Goal: Communication & Community: Connect with others

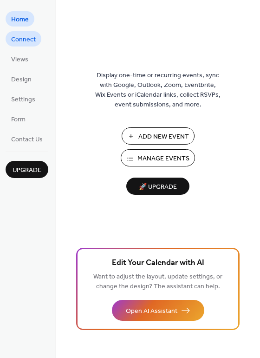
click at [26, 39] on span "Connect" at bounding box center [23, 40] width 25 height 10
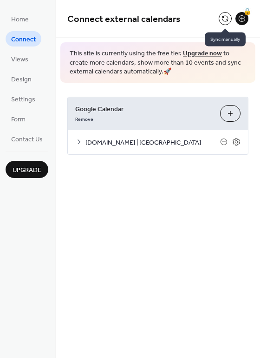
click at [227, 19] on button at bounding box center [225, 18] width 13 height 13
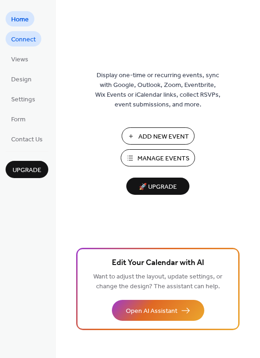
click at [26, 35] on span "Connect" at bounding box center [23, 40] width 25 height 10
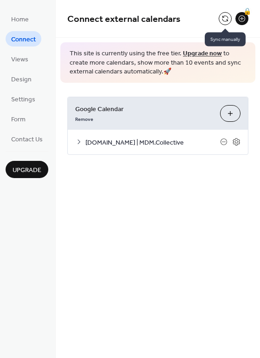
click at [224, 18] on button at bounding box center [225, 18] width 13 height 13
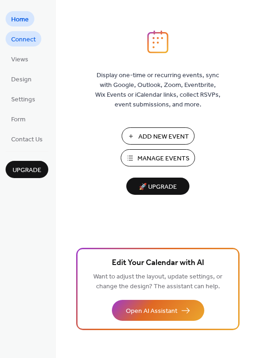
click at [29, 40] on span "Connect" at bounding box center [23, 40] width 25 height 10
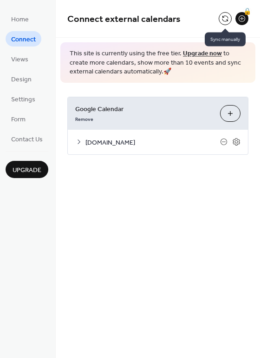
click at [225, 17] on button at bounding box center [225, 18] width 13 height 13
